Goal: Task Accomplishment & Management: Manage account settings

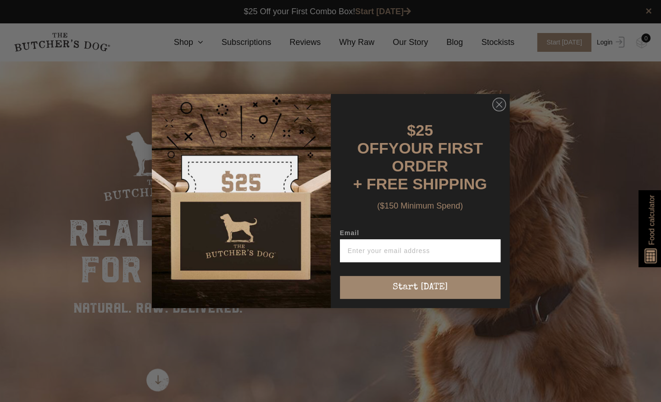
click at [435, 247] on input "Email" at bounding box center [420, 250] width 161 height 23
type input "tracycantwell@bigpond.com"
click at [494, 111] on circle "Close dialog" at bounding box center [498, 104] width 13 height 13
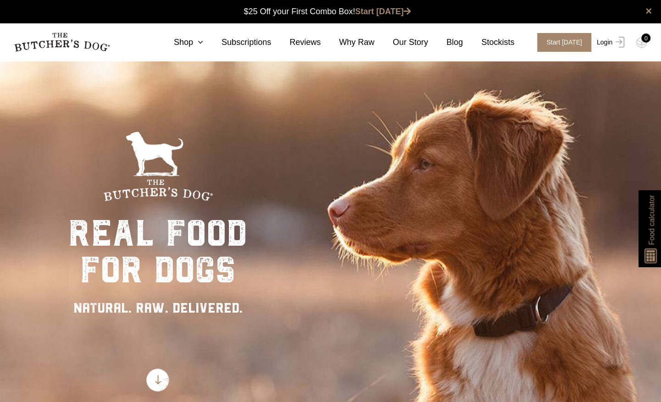
click at [602, 43] on link "Login" at bounding box center [609, 42] width 30 height 19
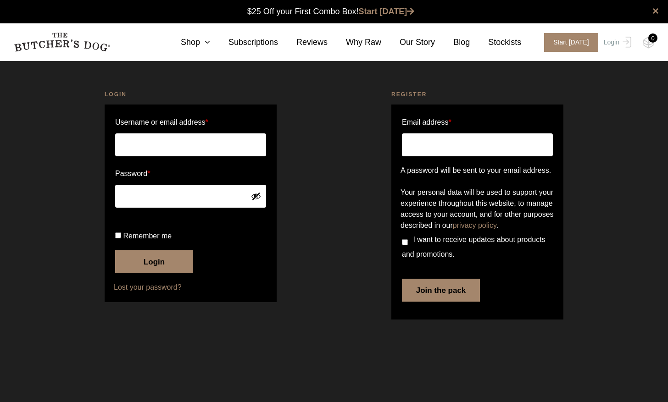
type input "[EMAIL_ADDRESS][DOMAIN_NAME]"
click at [138, 273] on button "Login" at bounding box center [154, 261] width 78 height 23
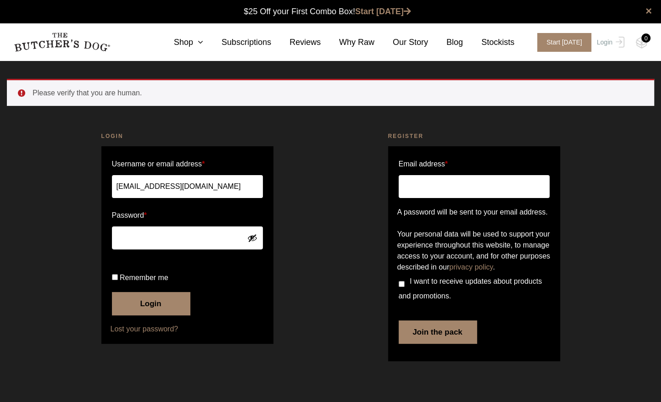
scroll to position [0, 0]
click at [161, 315] on button "Login" at bounding box center [151, 303] width 78 height 23
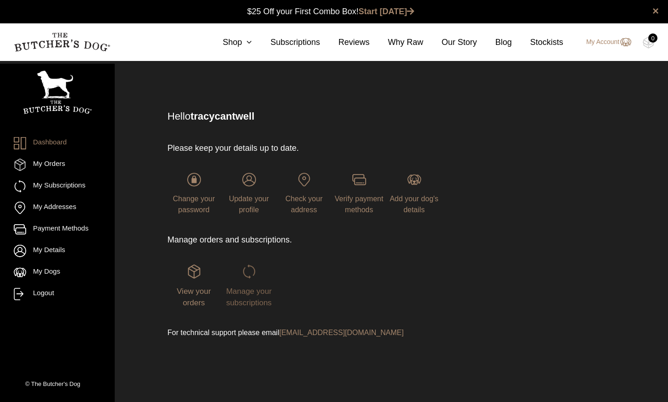
click at [254, 275] on img at bounding box center [249, 272] width 14 height 14
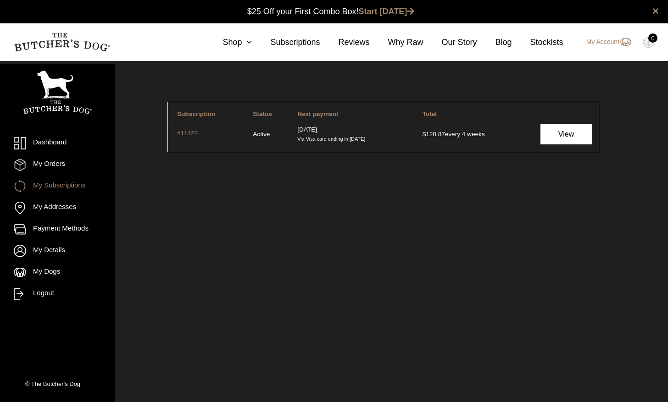
click at [576, 133] on link "View" at bounding box center [565, 134] width 51 height 21
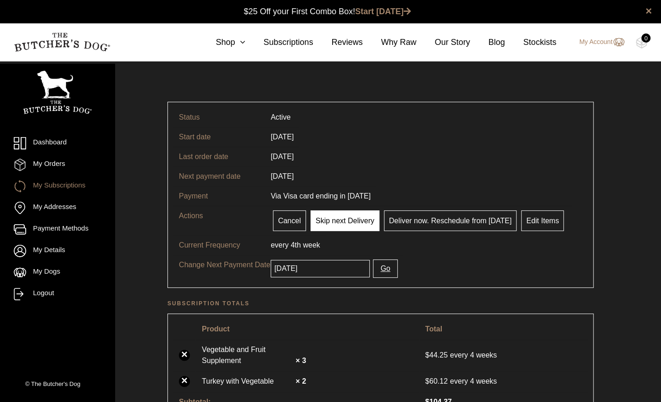
click at [352, 221] on link "Skip next Delivery" at bounding box center [344, 220] width 69 height 21
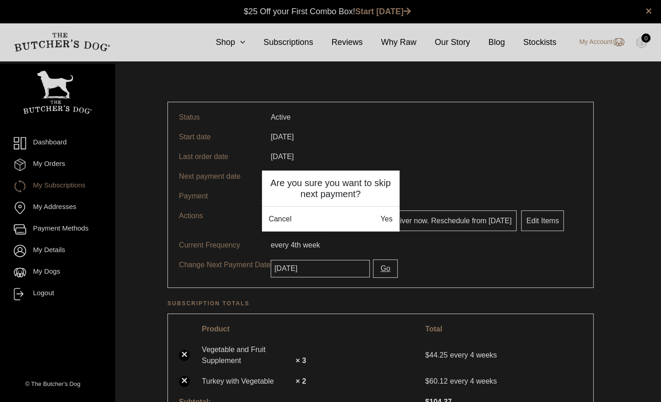
click at [393, 219] on div "Cancel Yes" at bounding box center [331, 218] width 138 height 25
click at [385, 219] on link "Yes" at bounding box center [386, 219] width 13 height 11
